Goal: Register for event/course

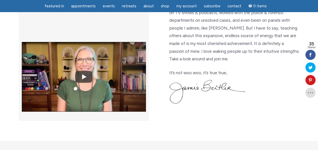
scroll to position [156, 0]
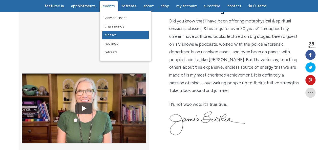
click at [109, 34] on span "Classes" at bounding box center [111, 35] width 12 height 4
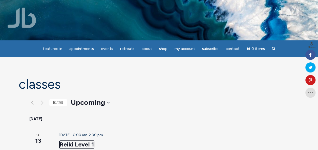
click at [60, 141] on link "Reiki Level 1" at bounding box center [77, 145] width 35 height 8
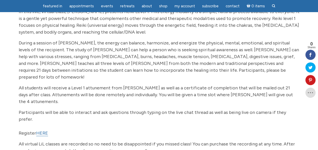
scroll to position [83, 0]
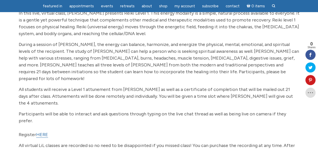
click at [43, 132] on link "HERE" at bounding box center [42, 135] width 12 height 6
